Goal: Check status: Check status

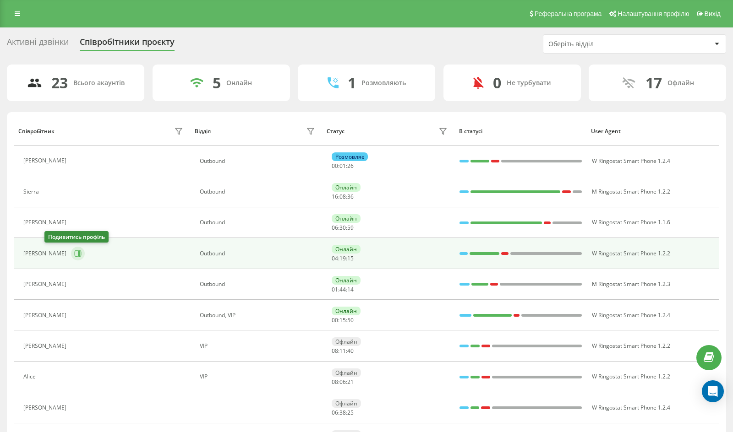
click at [78, 256] on icon at bounding box center [79, 253] width 2 height 5
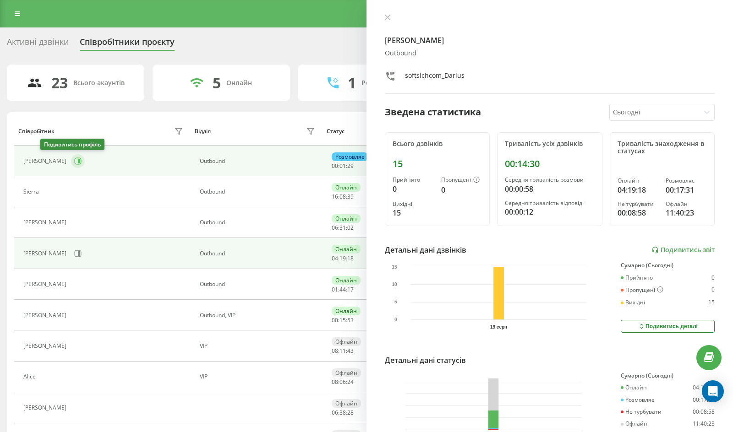
click at [78, 163] on icon at bounding box center [79, 161] width 2 height 5
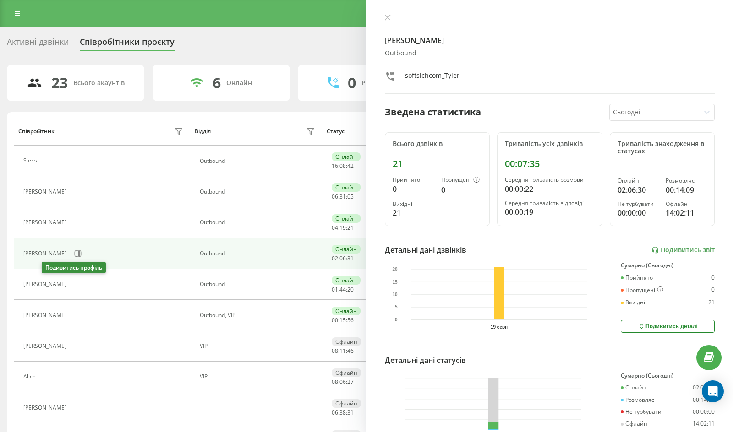
click at [73, 285] on icon at bounding box center [76, 284] width 7 height 7
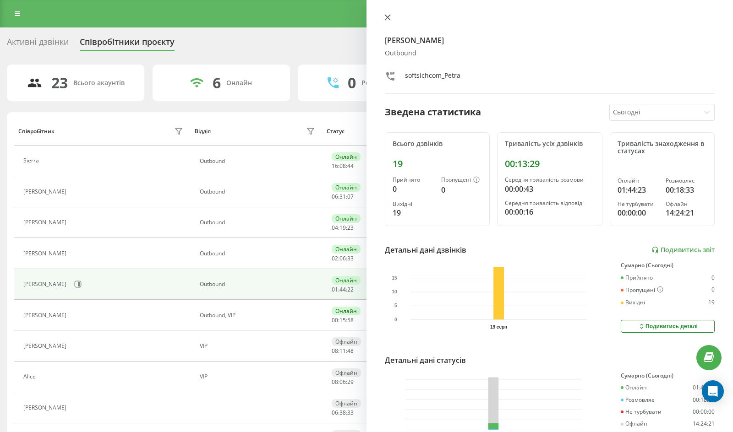
click at [388, 14] on icon at bounding box center [387, 17] width 6 height 6
